Goal: Task Accomplishment & Management: Manage account settings

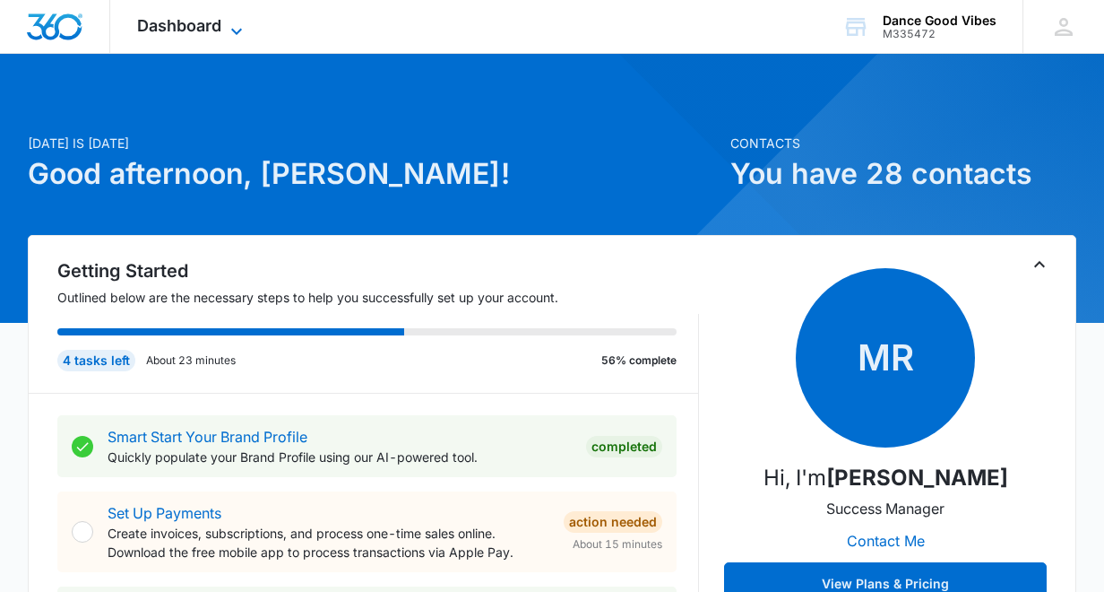
click at [238, 27] on icon at bounding box center [237, 32] width 22 height 22
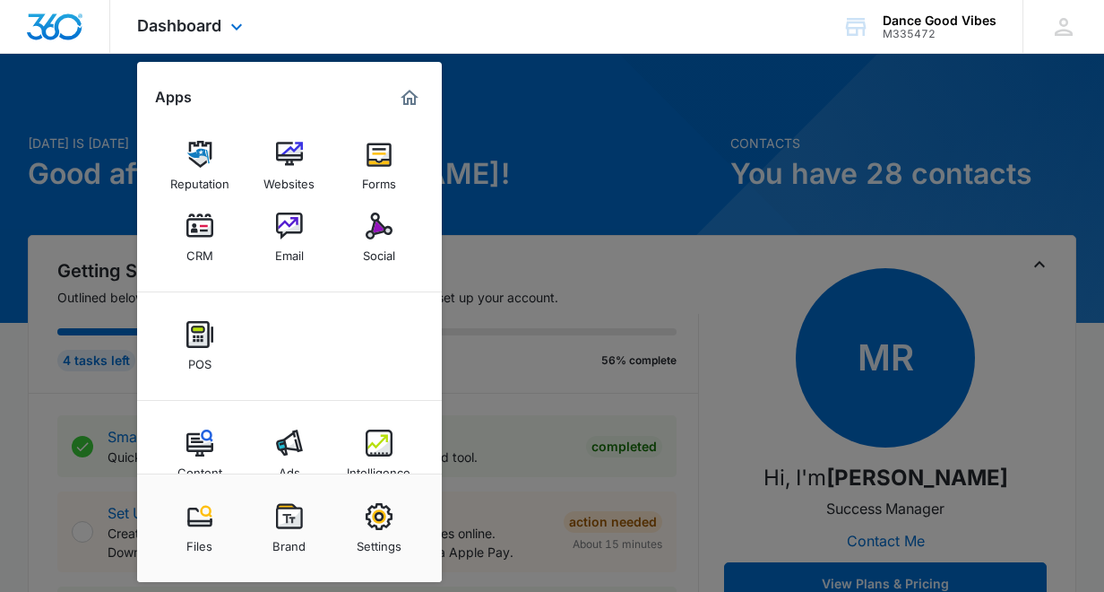
scroll to position [36, 0]
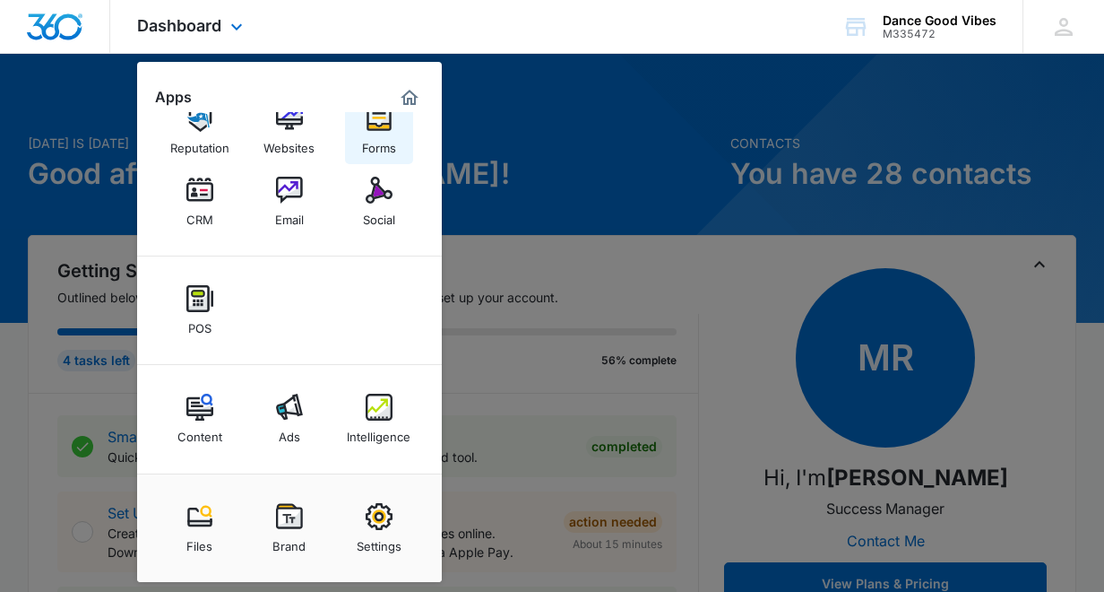
click at [375, 131] on img at bounding box center [379, 118] width 27 height 27
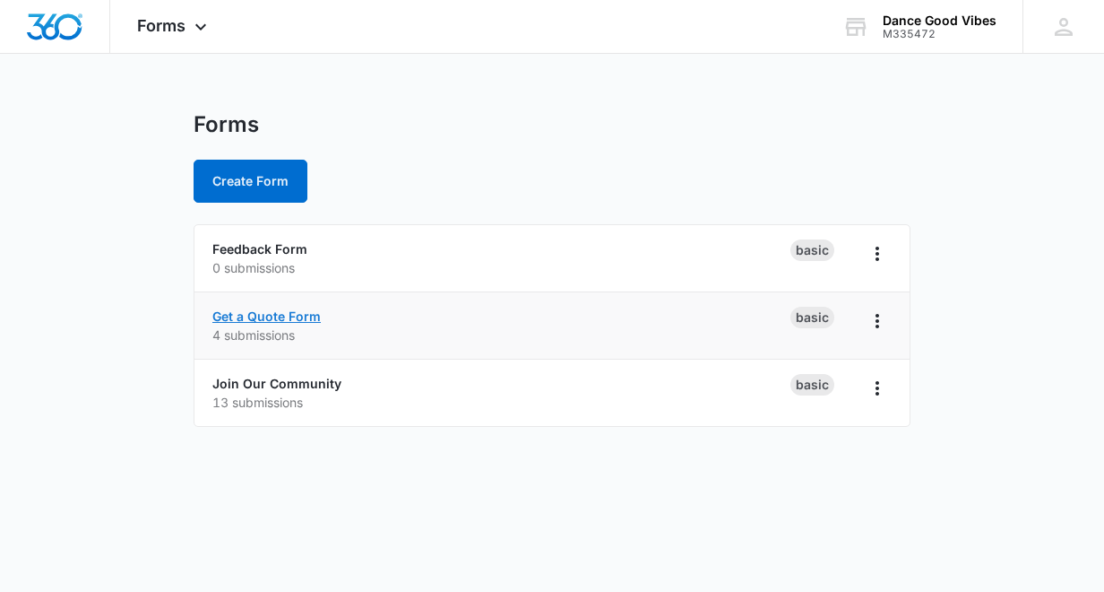
click at [274, 318] on link "Get a Quote Form" at bounding box center [266, 315] width 108 height 15
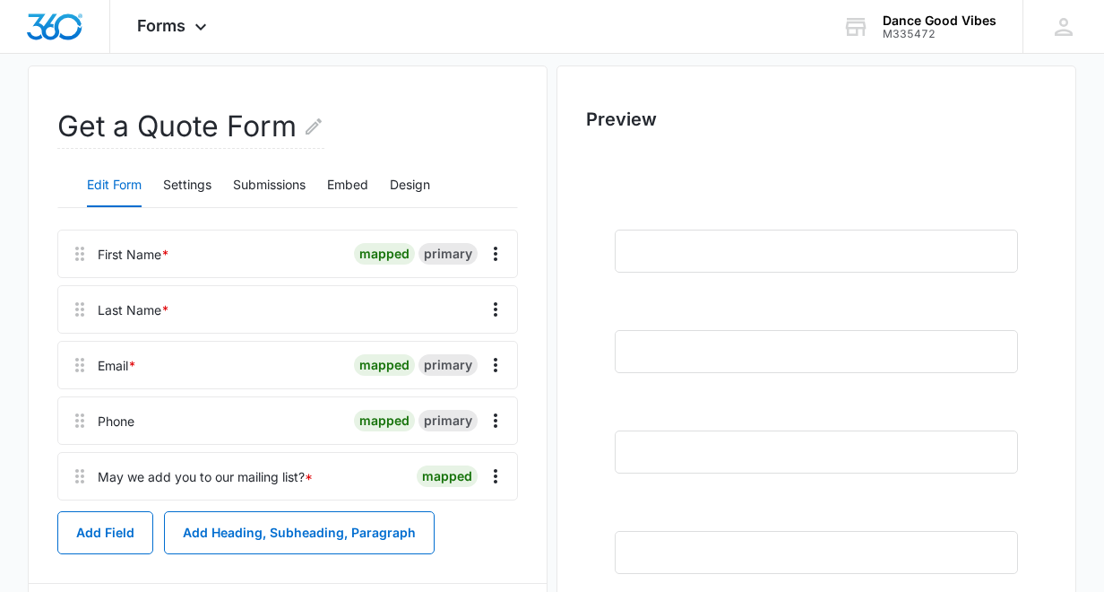
scroll to position [227, 0]
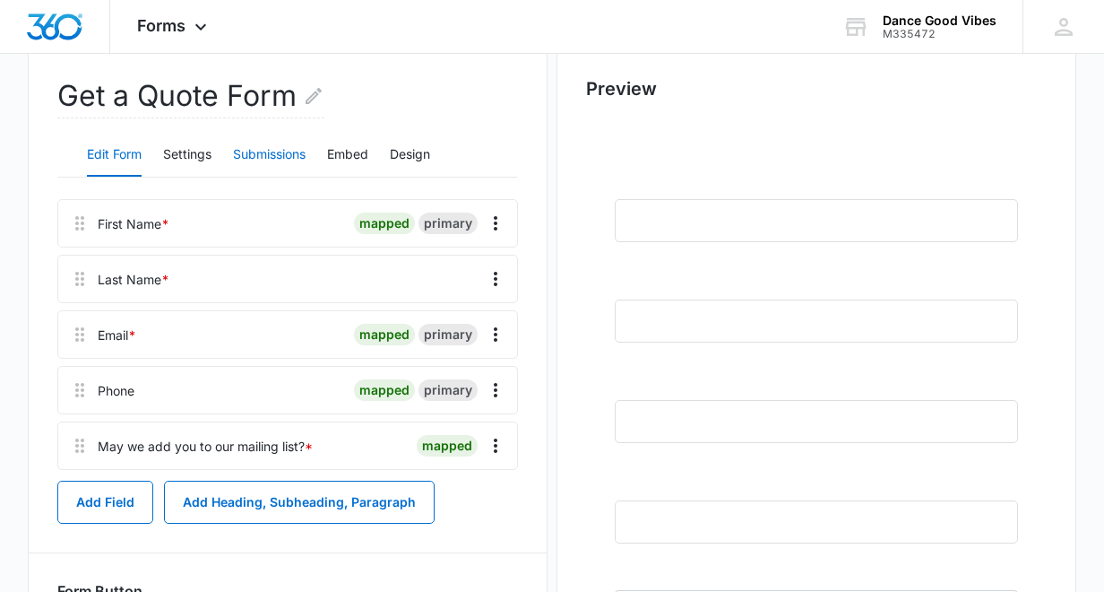
click at [276, 152] on button "Submissions" at bounding box center [269, 155] width 73 height 43
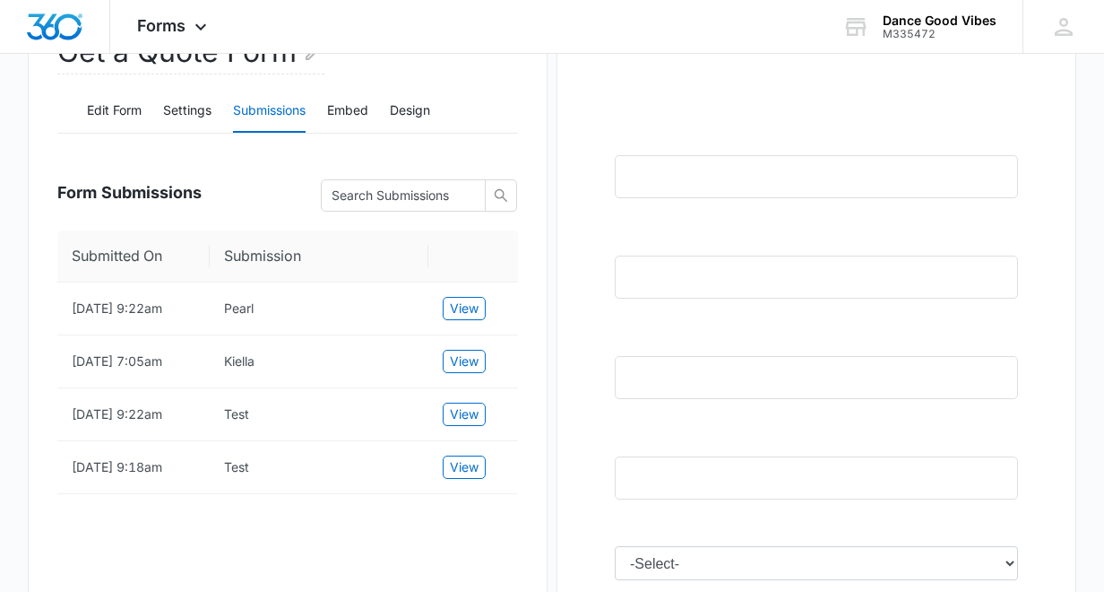
scroll to position [273, 0]
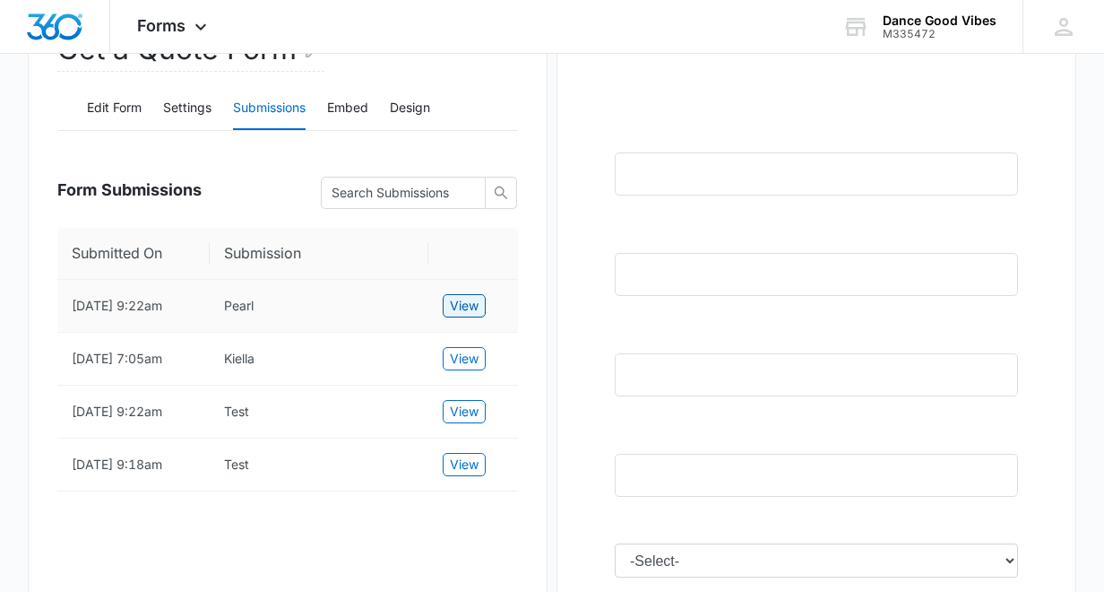
click at [471, 302] on span "View" at bounding box center [464, 306] width 29 height 20
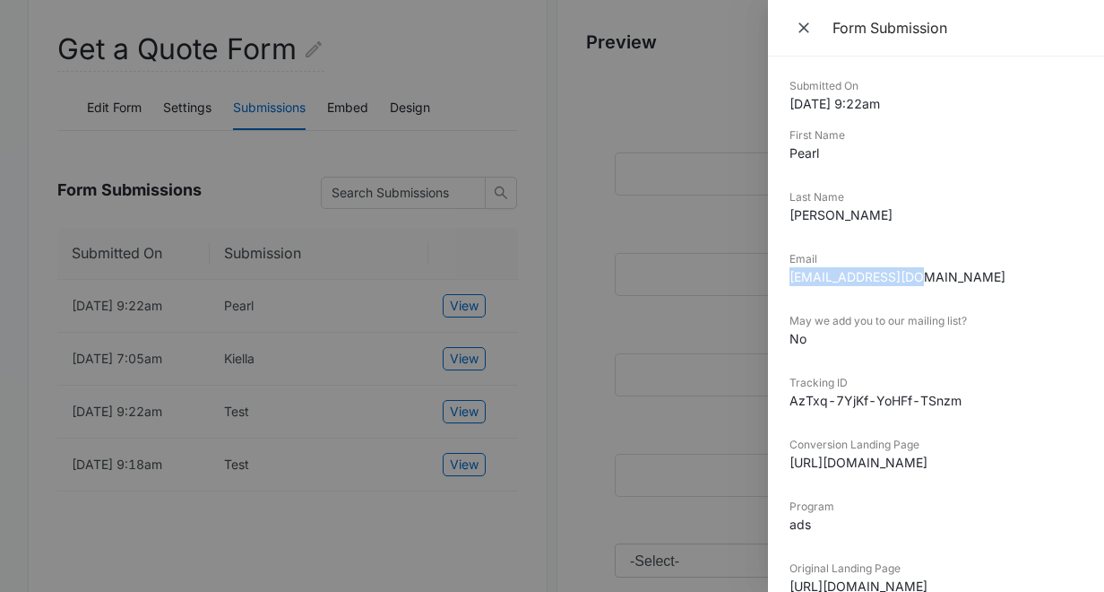
drag, startPoint x: 915, startPoint y: 276, endPoint x: 780, endPoint y: 280, distance: 135.4
click at [780, 280] on div "Submitted On 10/10/2025 9:22am First Name Pearl Last Name Tate Email p_tate@out…" at bounding box center [936, 323] width 336 height 535
copy dd "p_tate@outlook.com"
click at [807, 24] on icon "Close" at bounding box center [804, 27] width 11 height 11
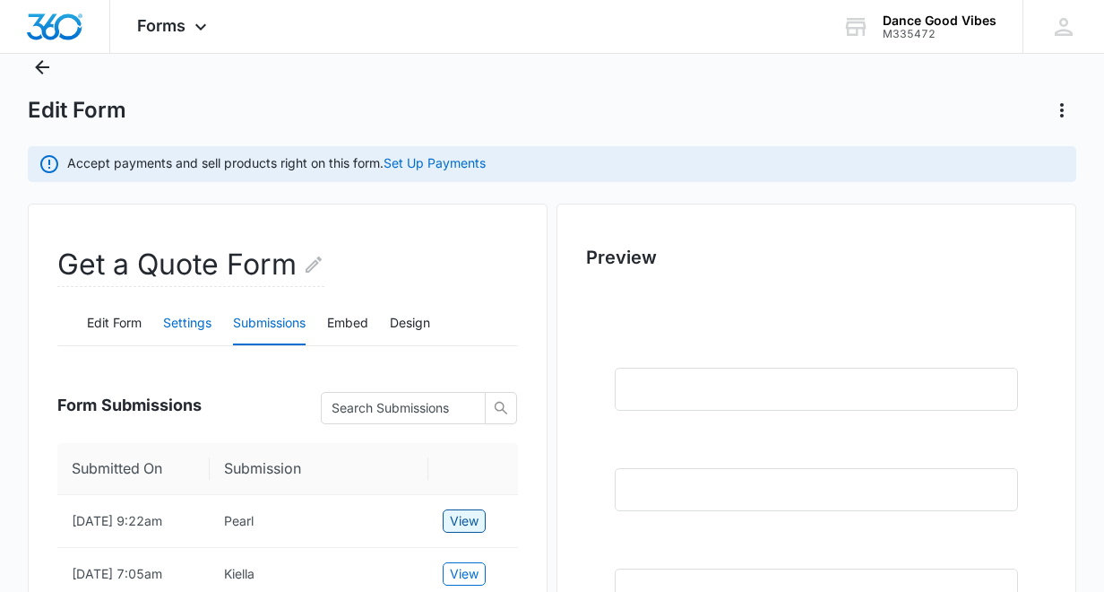
scroll to position [46, 0]
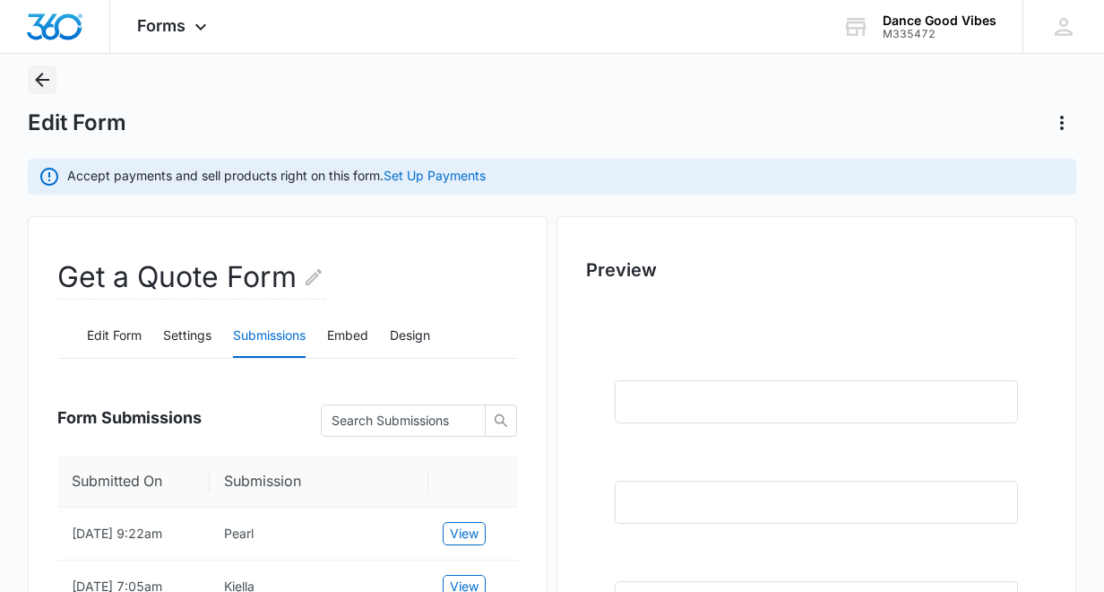
click at [44, 76] on icon "Back" at bounding box center [42, 80] width 22 height 22
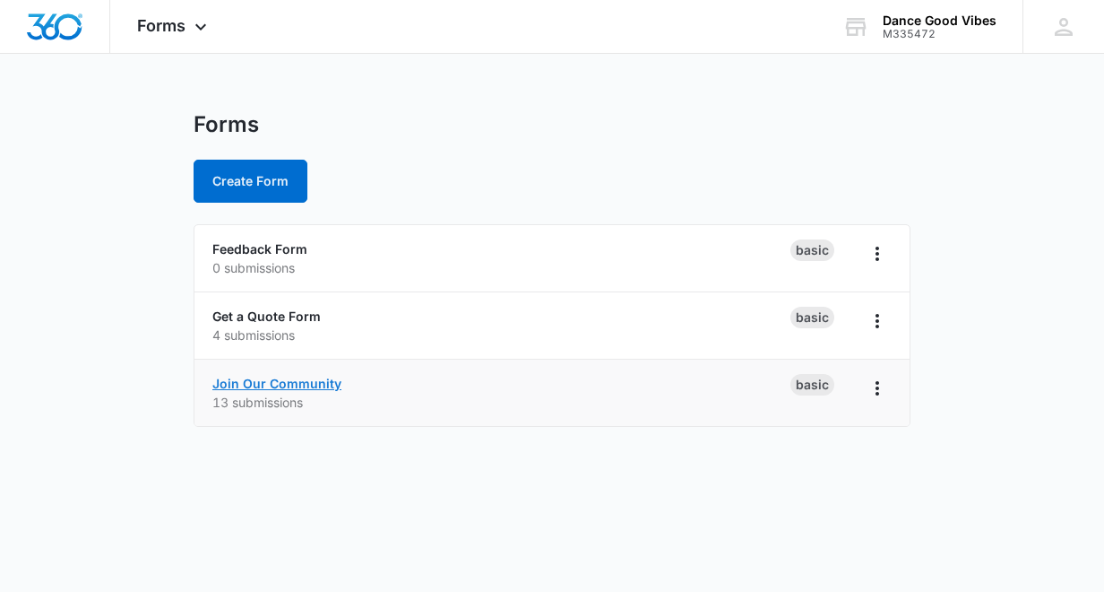
click at [280, 383] on link "Join Our Community" at bounding box center [276, 383] width 129 height 15
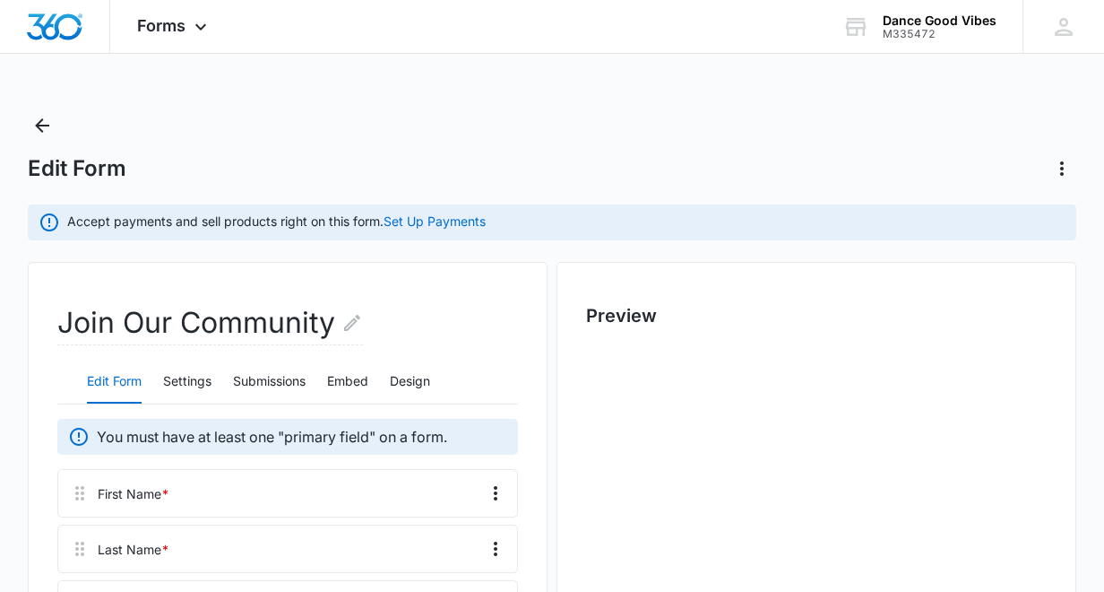
scroll to position [86, 0]
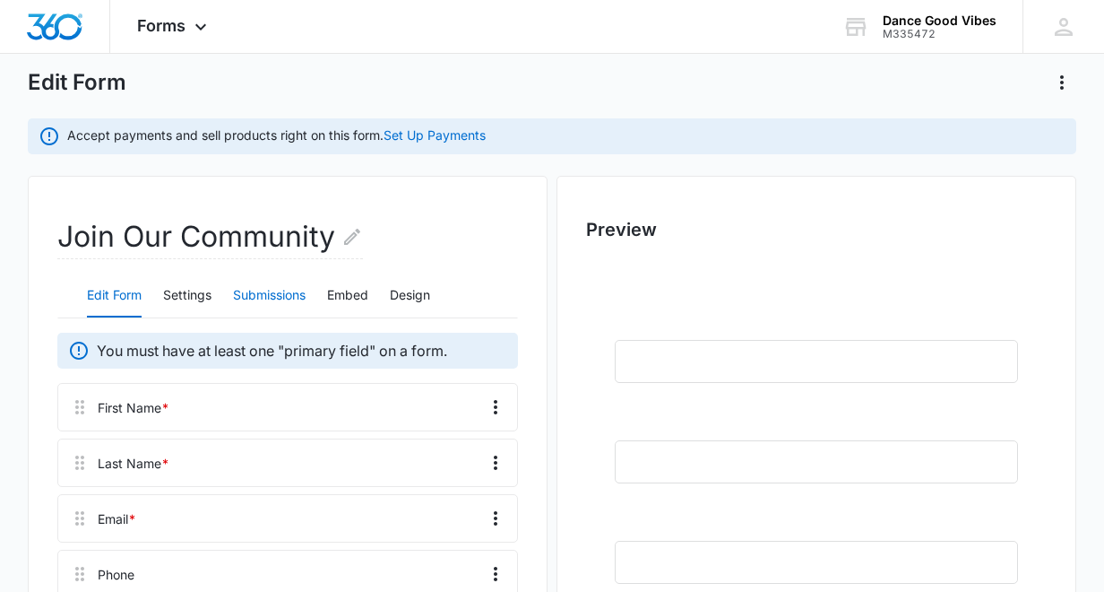
click at [279, 294] on button "Submissions" at bounding box center [269, 295] width 73 height 43
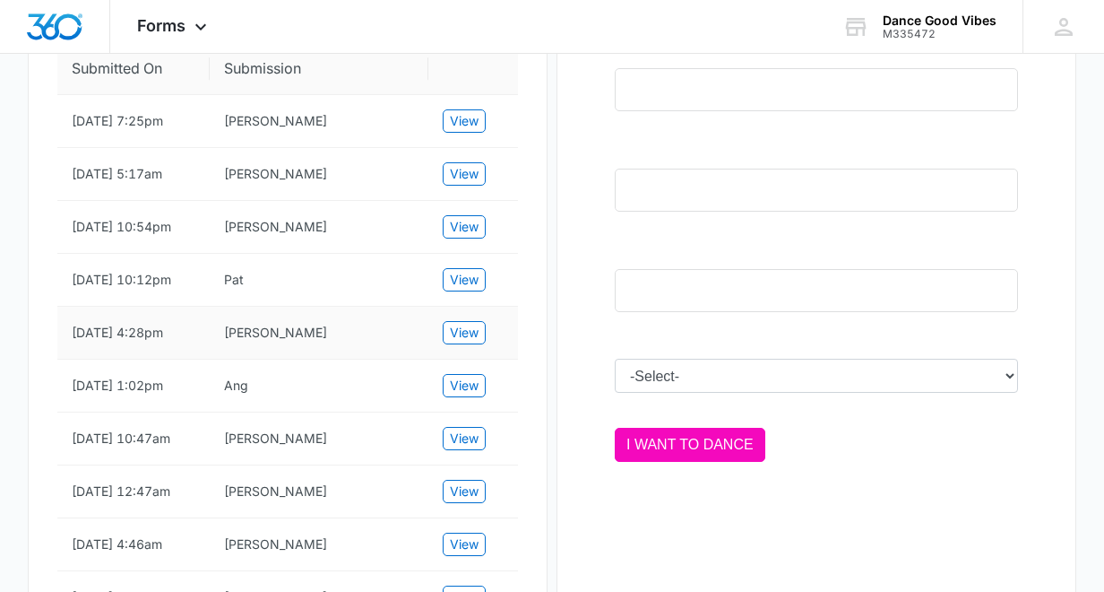
scroll to position [460, 0]
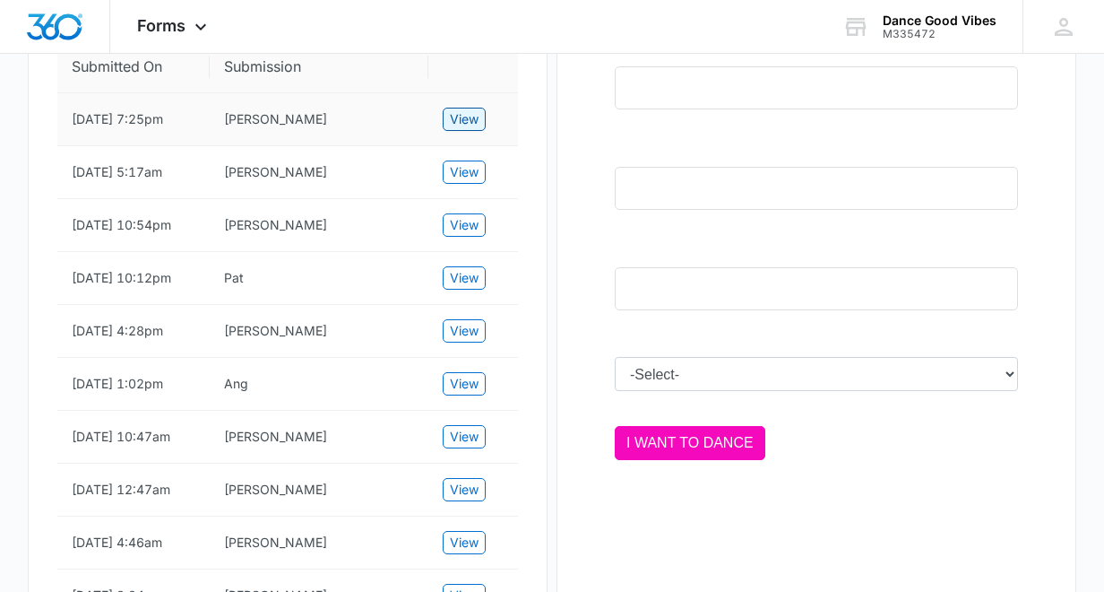
click at [458, 129] on span "View" at bounding box center [464, 119] width 29 height 20
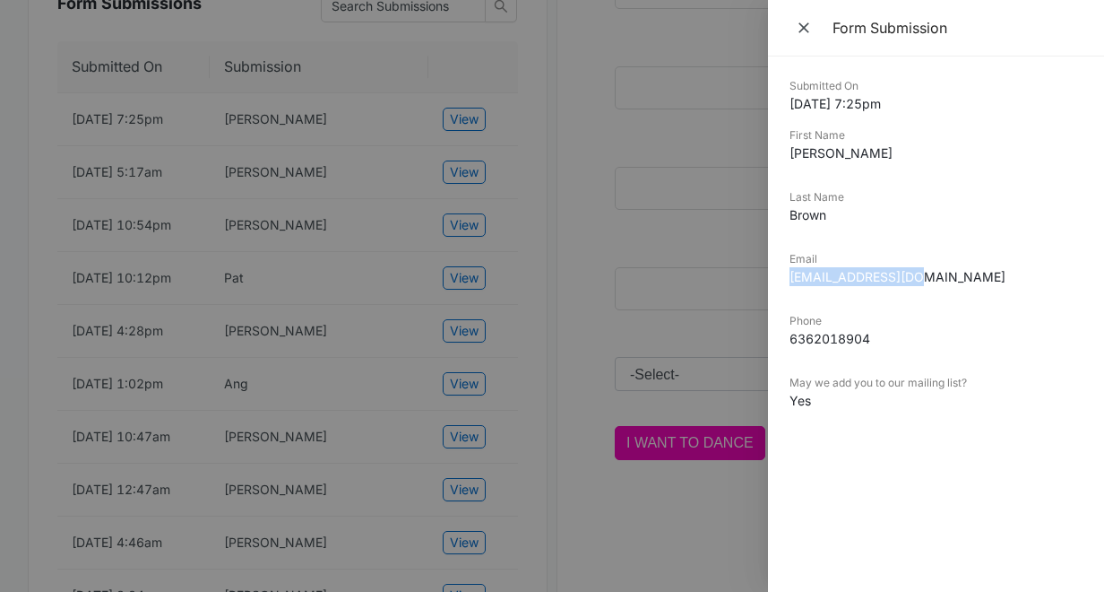
drag, startPoint x: 927, startPoint y: 277, endPoint x: 782, endPoint y: 286, distance: 144.6
click at [782, 286] on div "Submitted On 10/11/2025 7:25pm First Name Jacqueline Last Name Brown Email nell…" at bounding box center [936, 323] width 336 height 535
click at [915, 281] on dd "nell5594@gmail.com" at bounding box center [936, 276] width 293 height 19
drag, startPoint x: 915, startPoint y: 281, endPoint x: 792, endPoint y: 281, distance: 122.8
click at [792, 281] on dd "nell5594@gmail.com" at bounding box center [936, 276] width 293 height 19
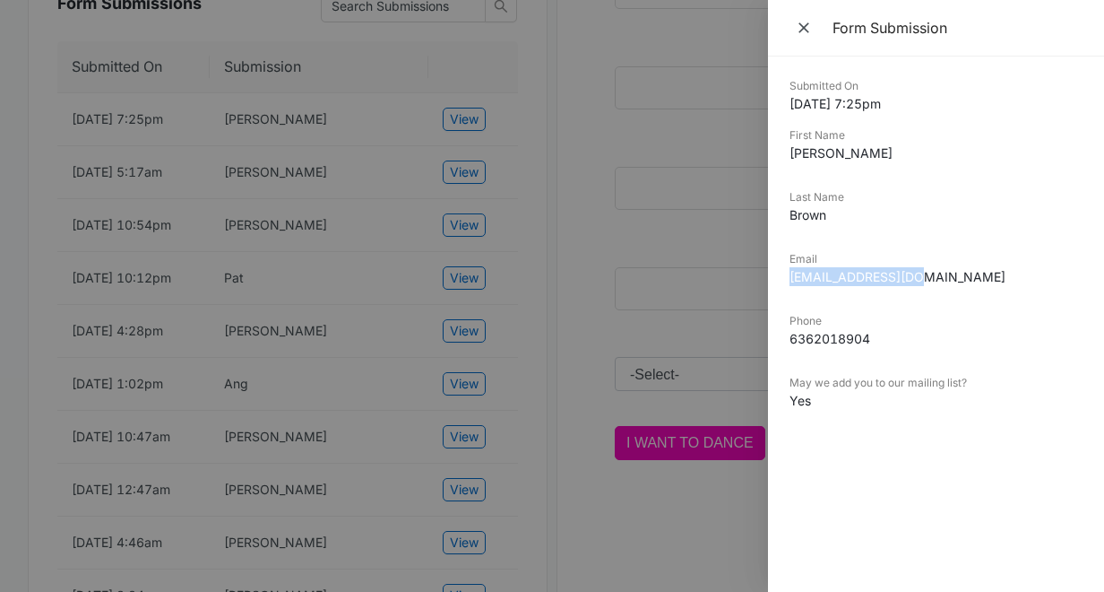
copy dd "nell5594@gmail.com"
click at [349, 191] on div at bounding box center [552, 296] width 1104 height 592
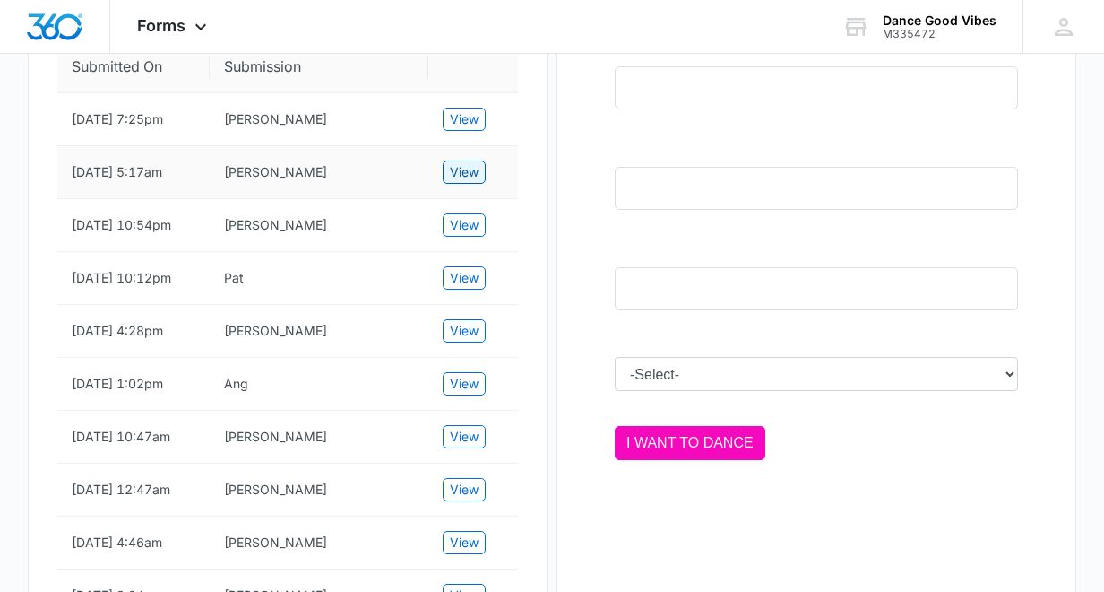
click at [459, 182] on span "View" at bounding box center [464, 172] width 29 height 20
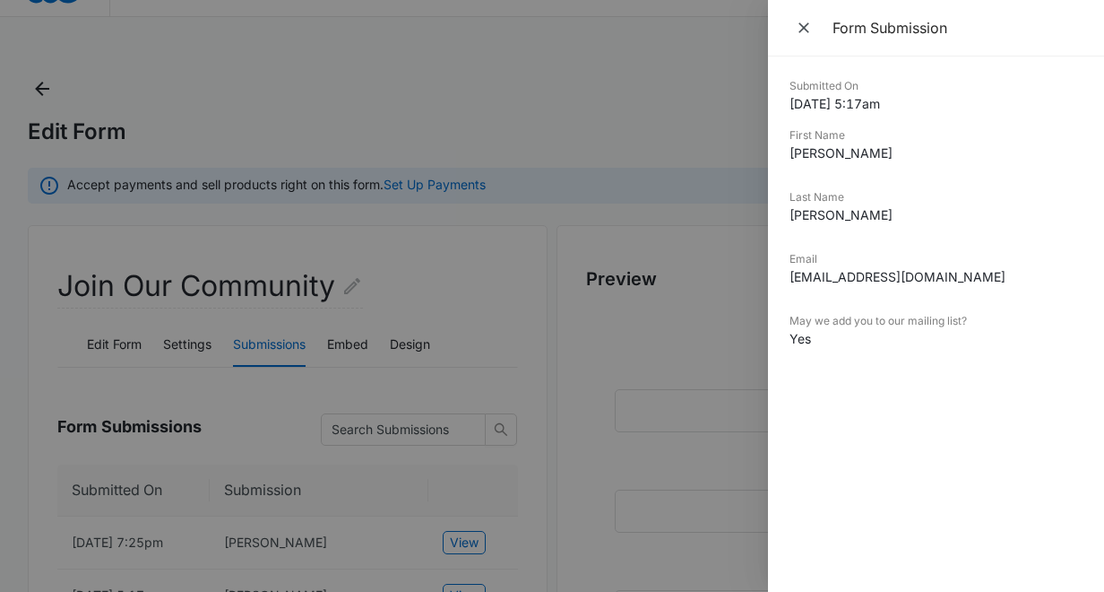
scroll to position [0, 0]
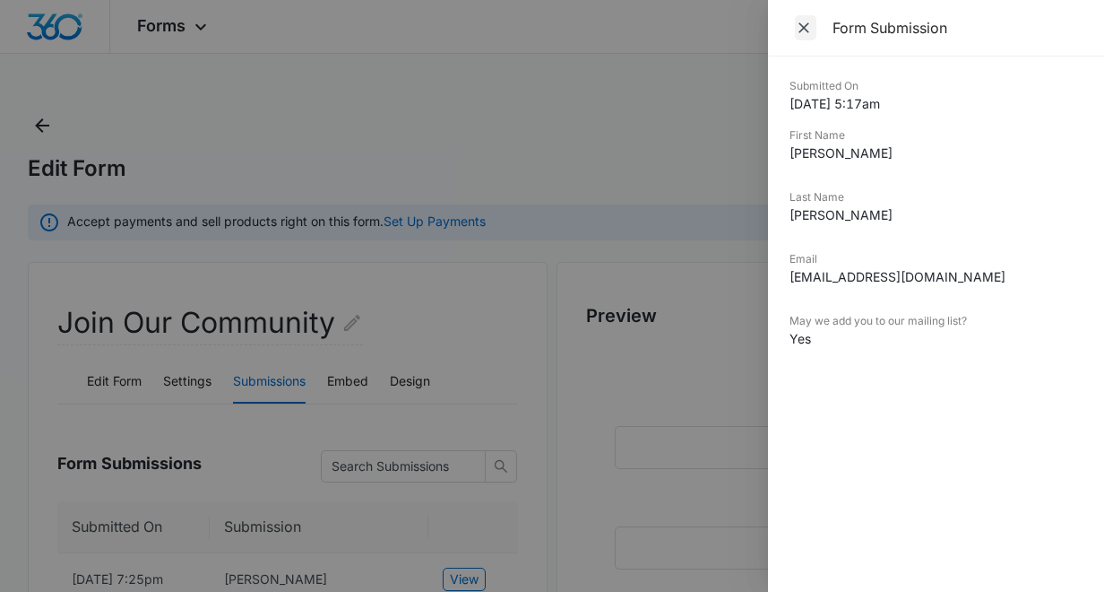
click at [804, 26] on icon "Close" at bounding box center [804, 27] width 11 height 11
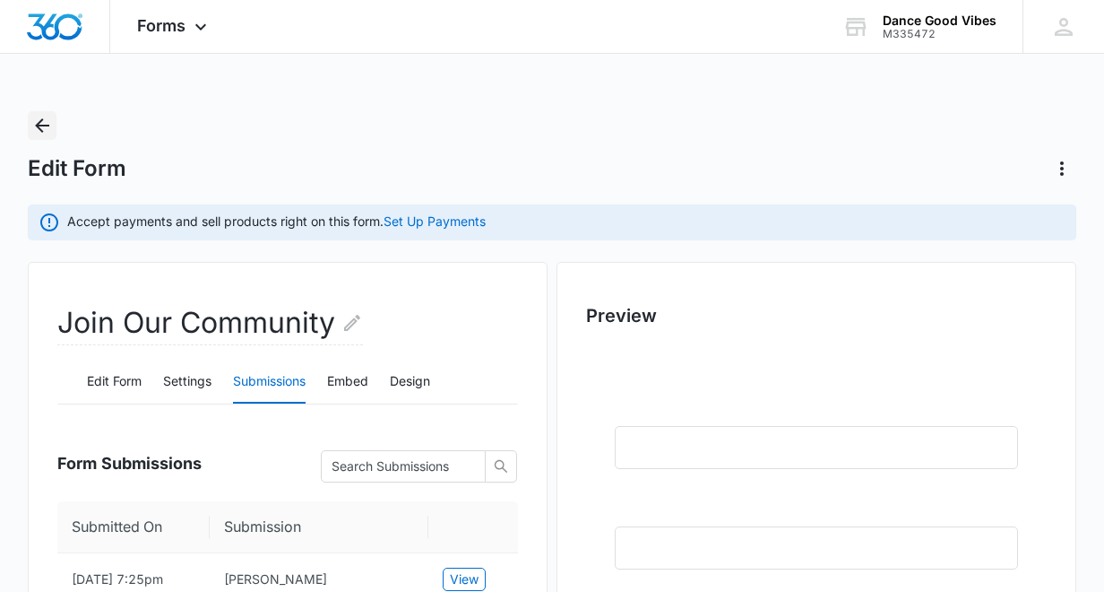
click at [45, 121] on icon "Back" at bounding box center [42, 126] width 22 height 22
